Goal: Check status: Check status

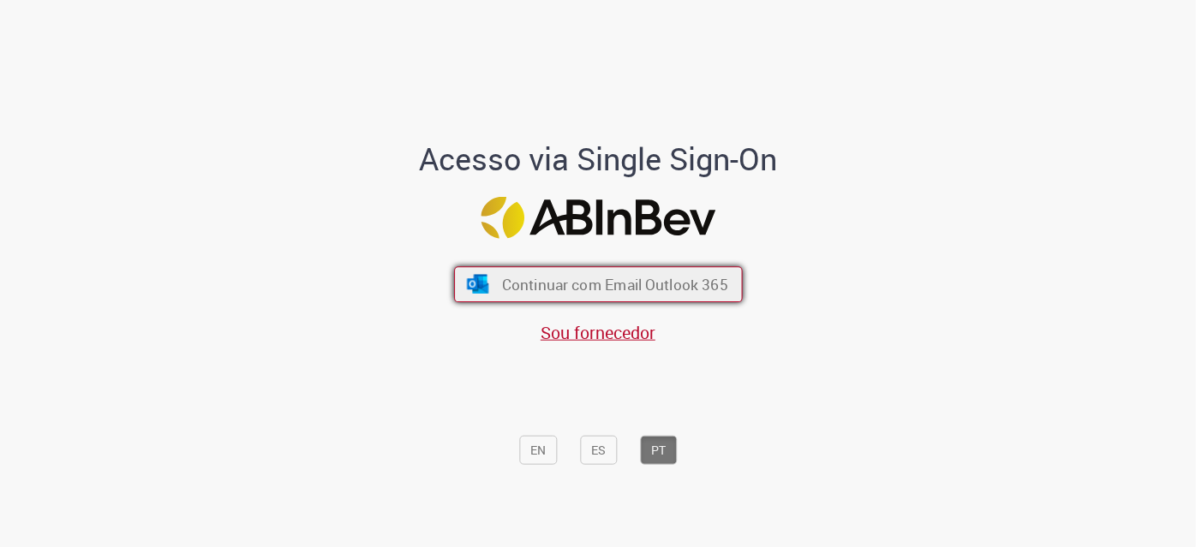
click at [602, 279] on span "Continuar com Email Outlook 365" at bounding box center [614, 285] width 226 height 20
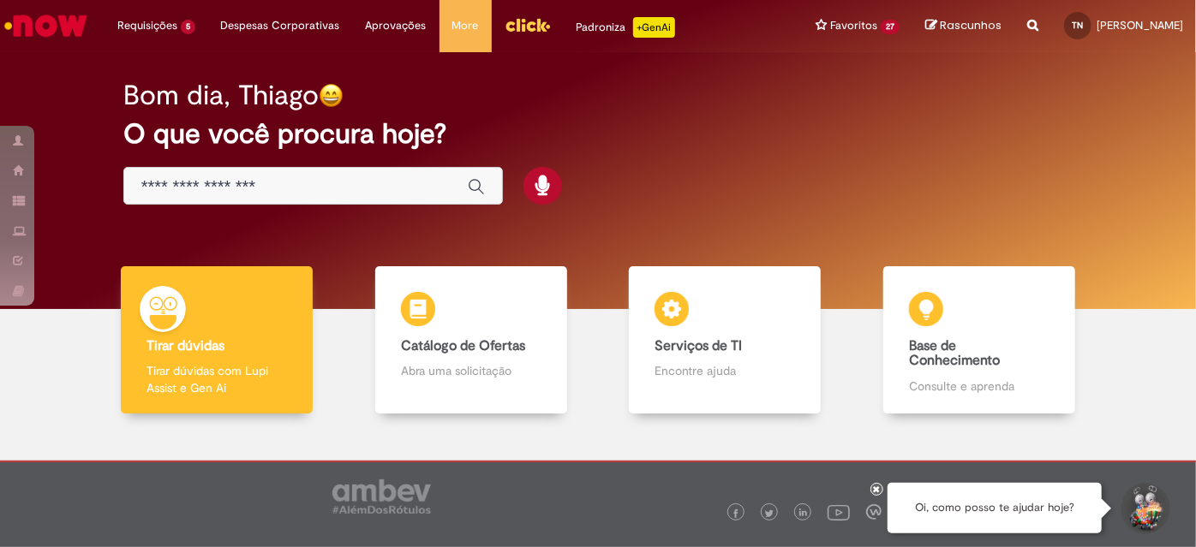
click at [874, 485] on icon at bounding box center [877, 489] width 7 height 9
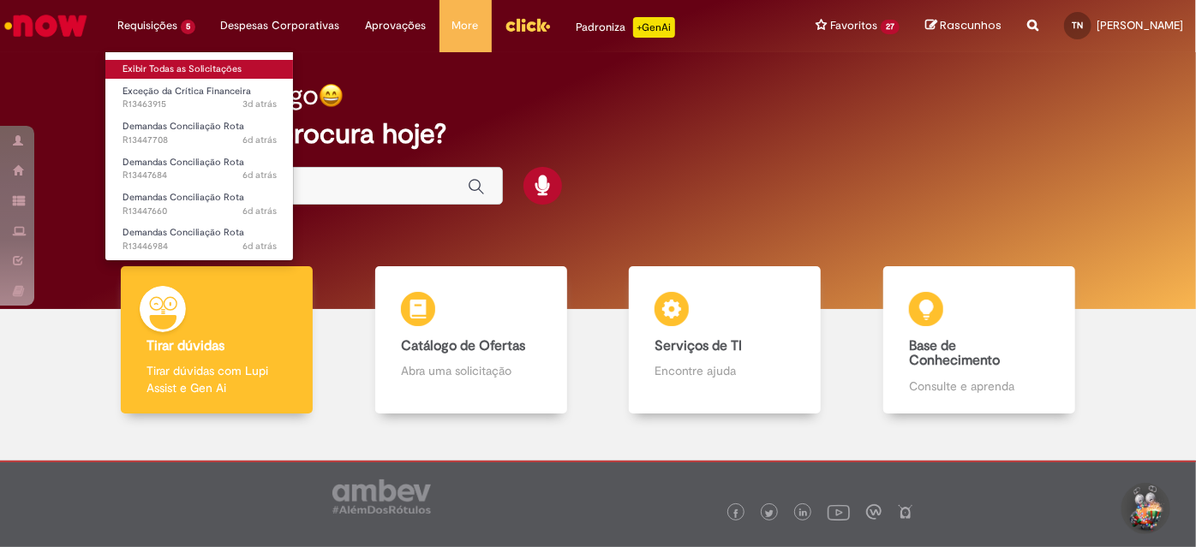
click at [169, 62] on link "Exibir Todas as Solicitações" at bounding box center [199, 69] width 188 height 19
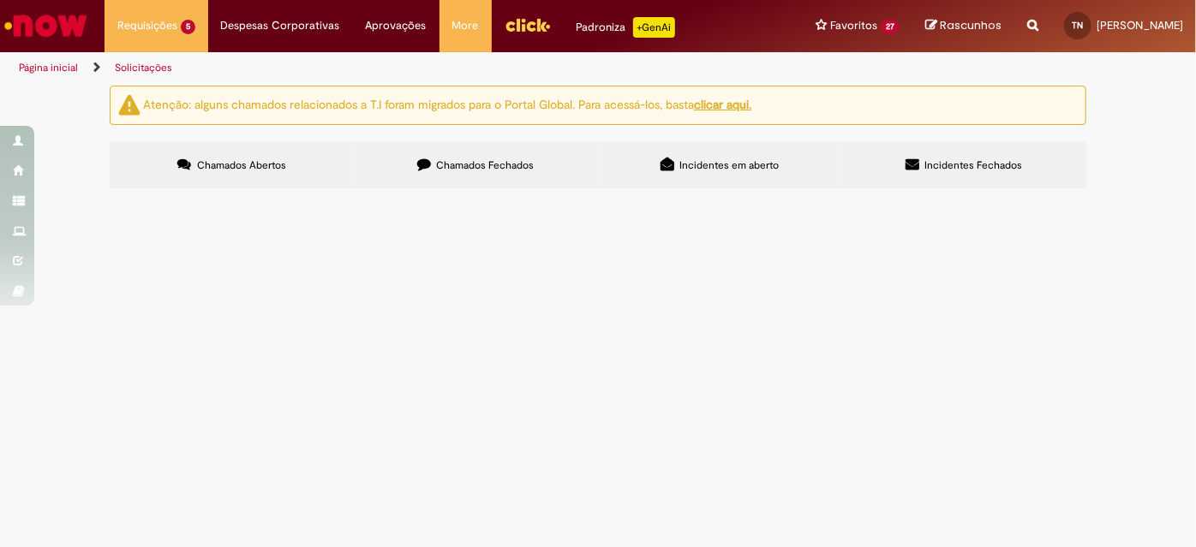
click at [0, 0] on span "63907" at bounding box center [0, 0] width 0 height 0
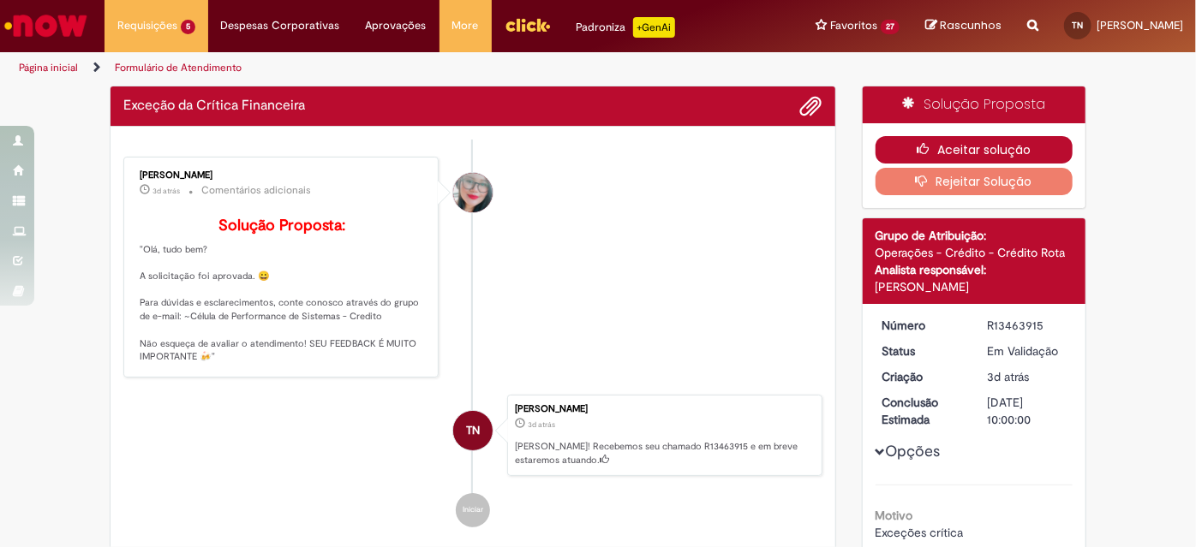
click at [1045, 145] on button "Aceitar solução" at bounding box center [974, 149] width 198 height 27
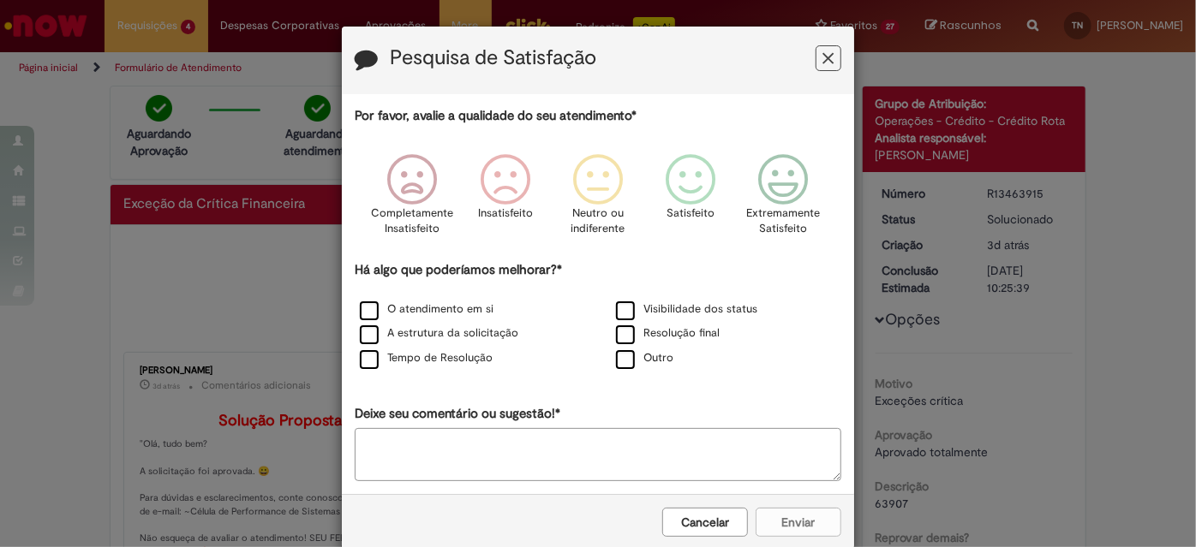
click at [823, 61] on icon "Feedback" at bounding box center [828, 59] width 11 height 18
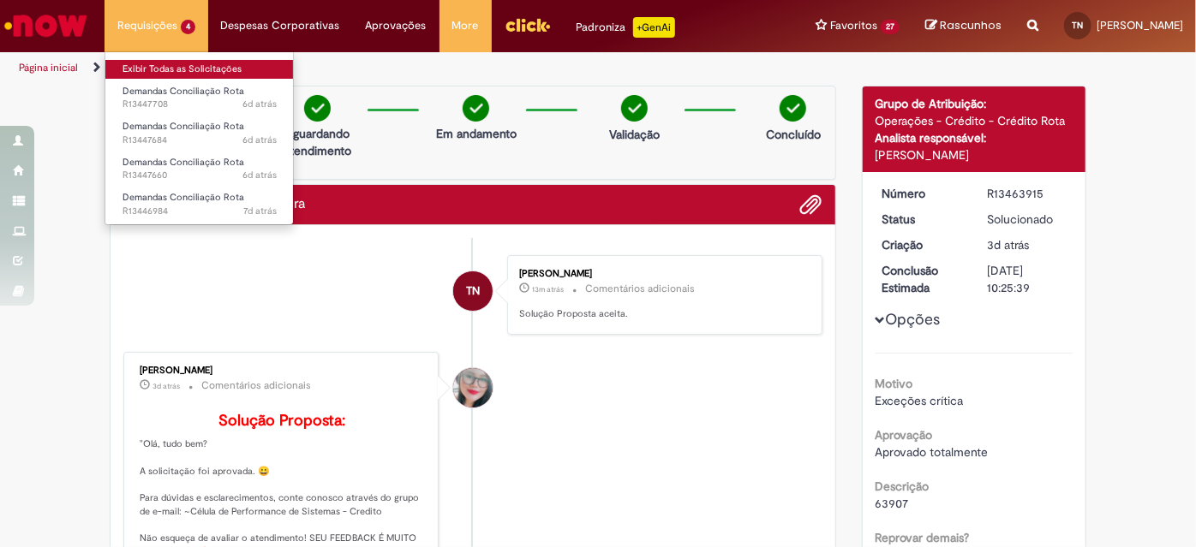
click at [180, 60] on link "Exibir Todas as Solicitações" at bounding box center [199, 69] width 188 height 19
